Goal: Task Accomplishment & Management: Manage account settings

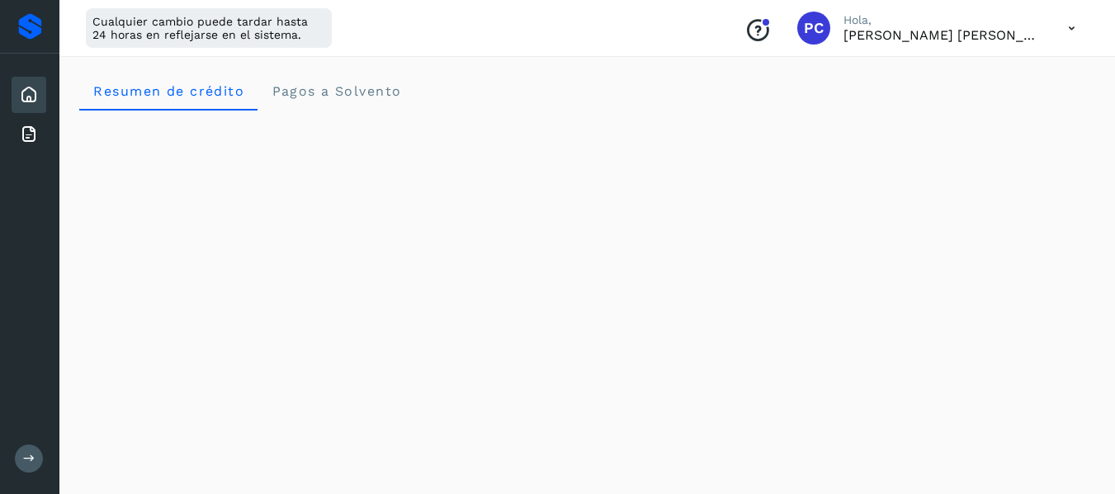
scroll to position [29, 0]
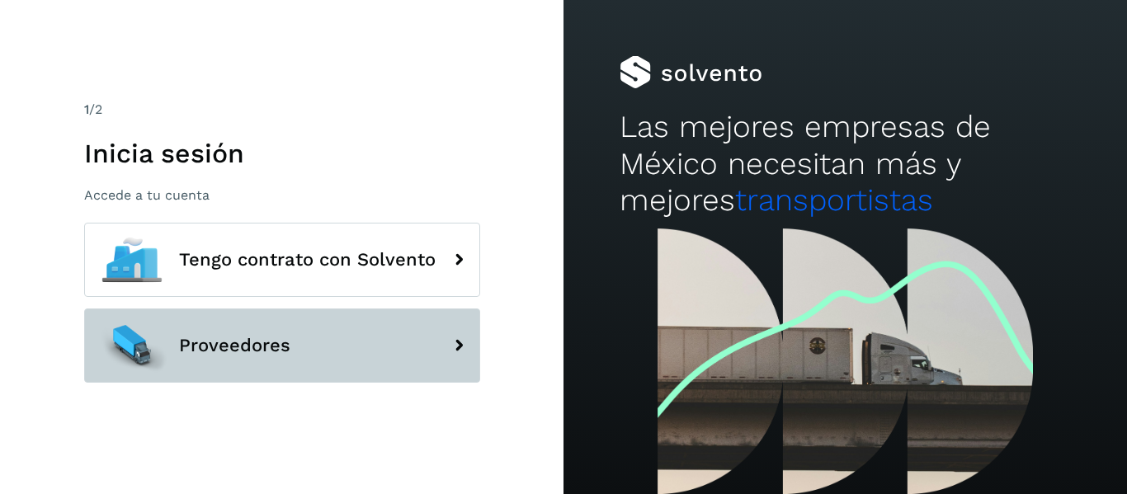
click at [321, 351] on button "Proveedores" at bounding box center [282, 346] width 396 height 74
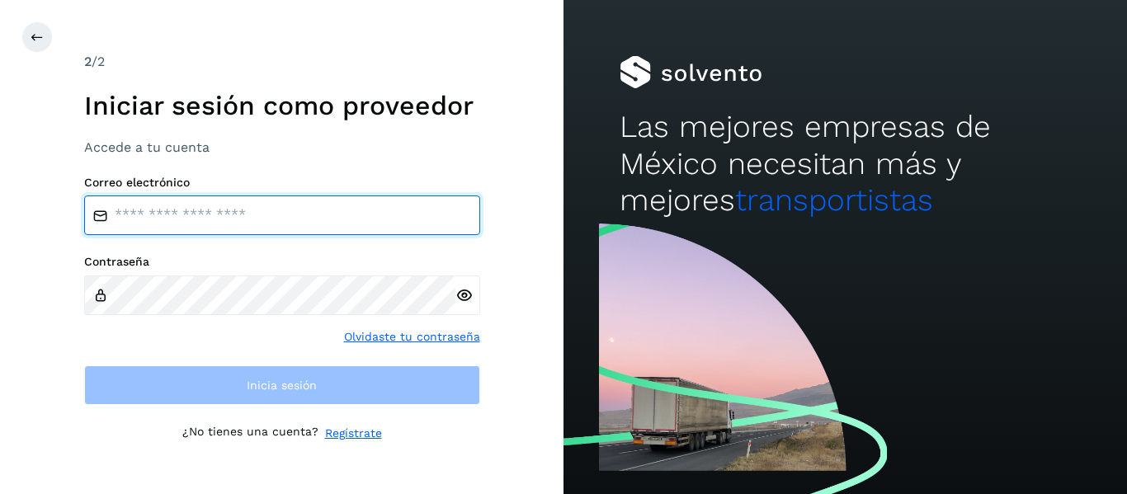
click at [290, 218] on input "email" at bounding box center [282, 216] width 396 height 40
type input "**********"
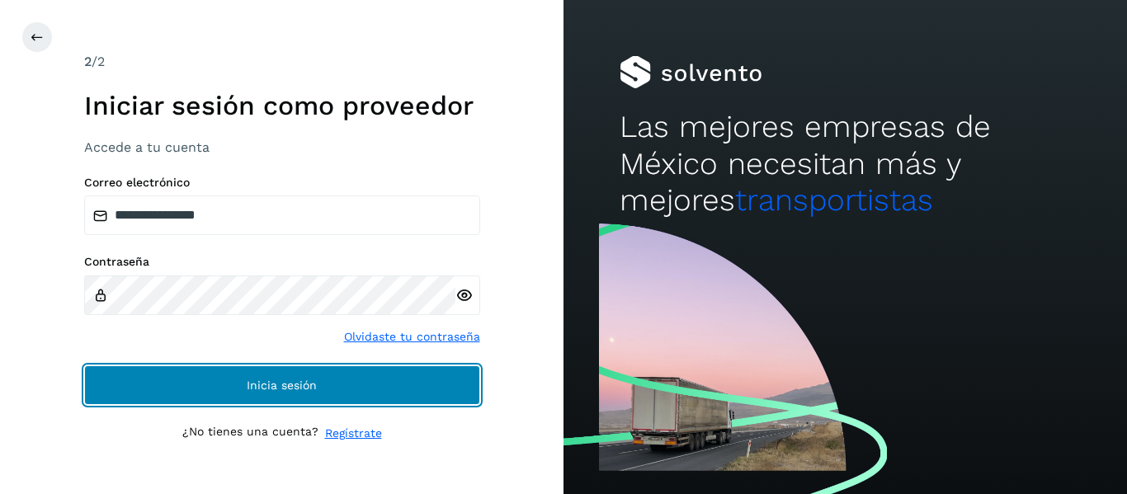
click at [195, 394] on button "Inicia sesión" at bounding box center [282, 386] width 396 height 40
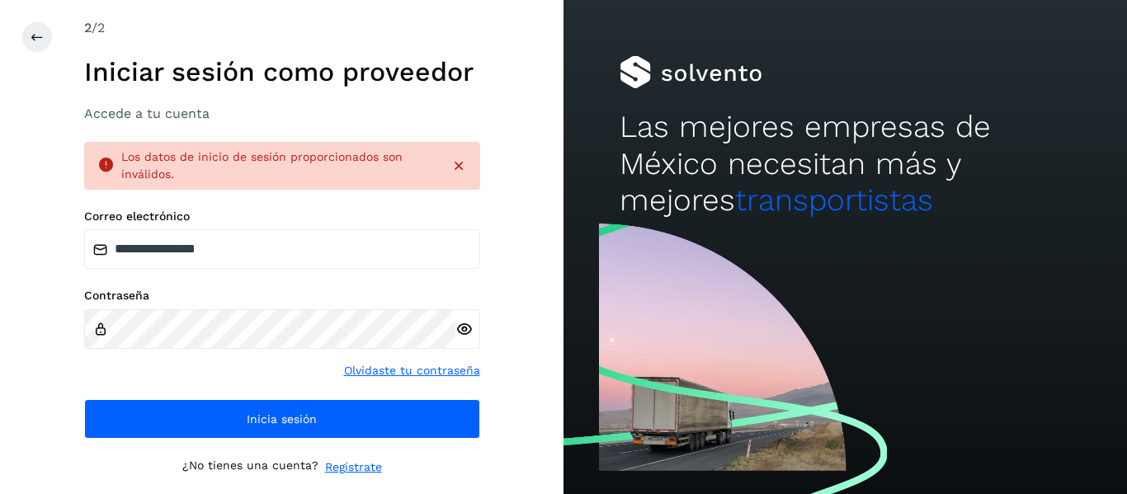
click at [469, 332] on icon at bounding box center [463, 329] width 17 height 17
click at [46, 45] on button at bounding box center [36, 36] width 31 height 31
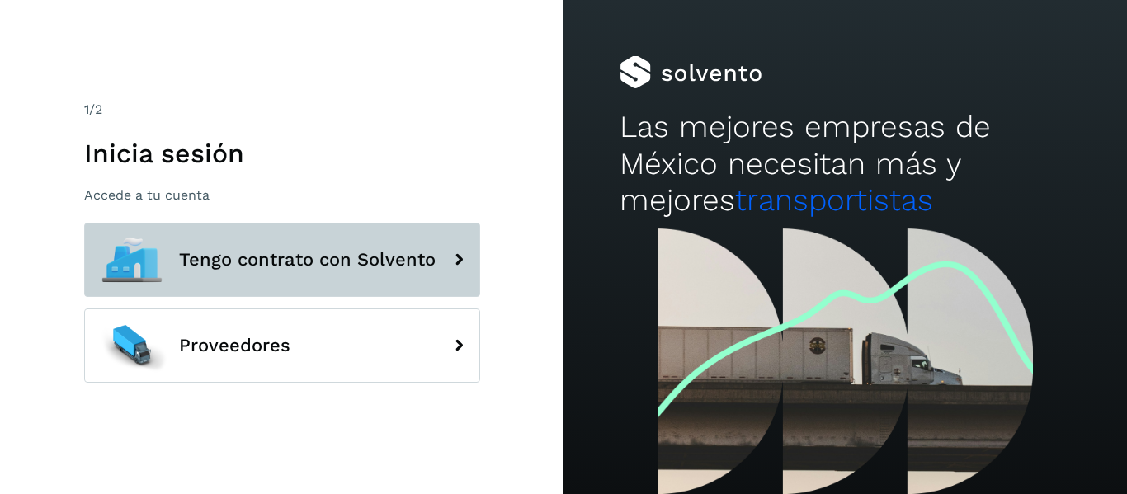
click at [238, 267] on span "Tengo contrato con Solvento" at bounding box center [307, 260] width 257 height 20
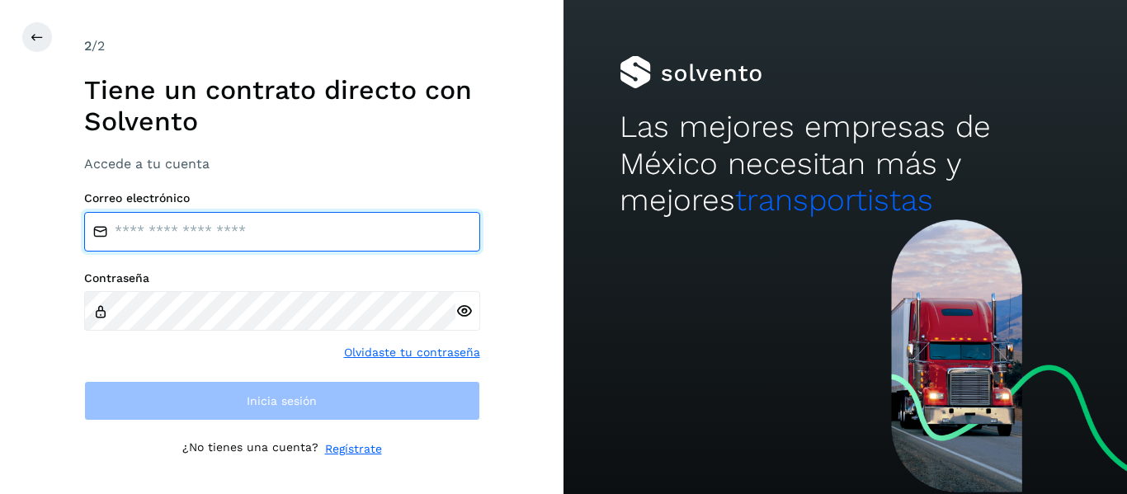
click at [211, 233] on input "email" at bounding box center [282, 232] width 396 height 40
type input "**********"
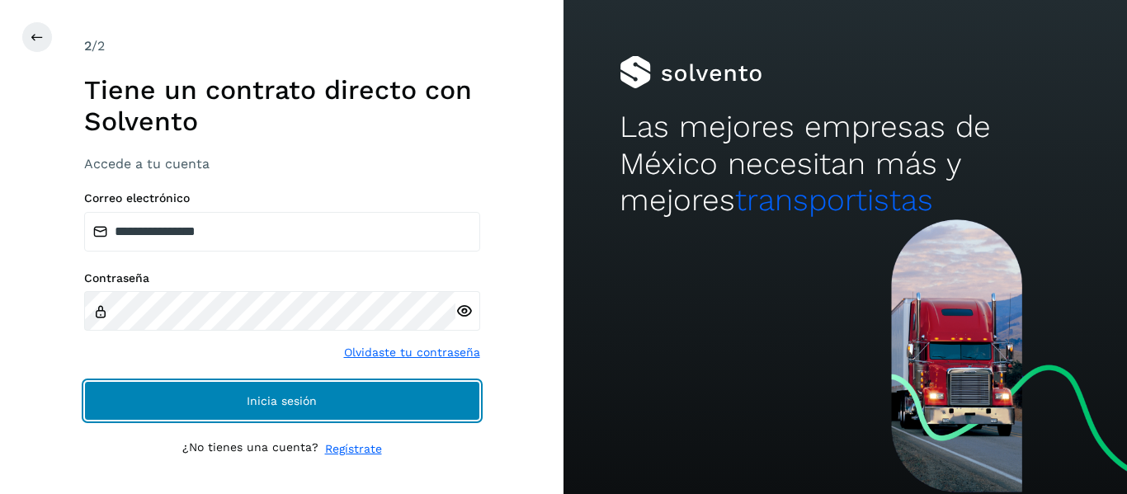
click at [147, 394] on button "Inicia sesión" at bounding box center [282, 401] width 396 height 40
